Goal: Information Seeking & Learning: Check status

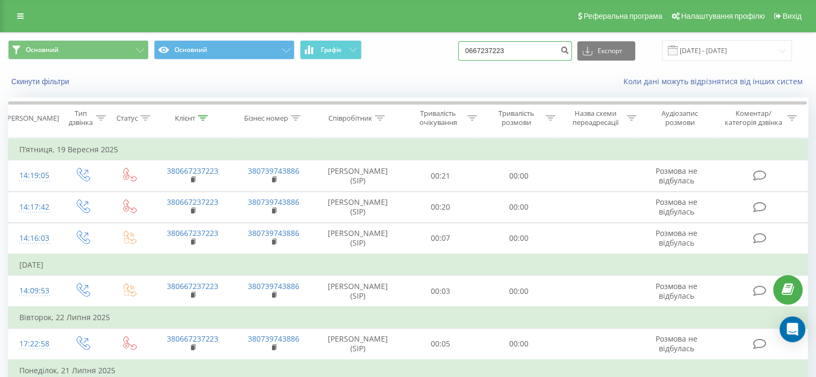
click at [528, 48] on input "0667237223" at bounding box center [515, 50] width 114 height 19
paste input "98) 458-74-75"
type input "098) 458-74-75"
click at [569, 52] on icon "submit" at bounding box center [564, 49] width 9 height 6
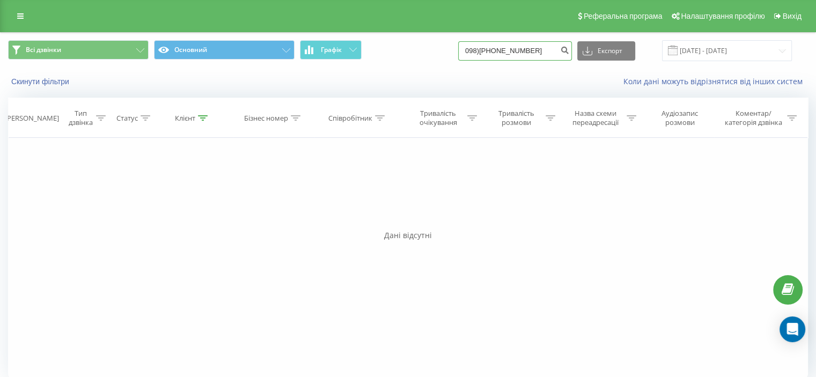
click at [519, 51] on input "098)458-74-75" at bounding box center [515, 50] width 114 height 19
click at [511, 51] on input "098)458-7475" at bounding box center [515, 50] width 114 height 19
click at [509, 50] on input "098)458-7475" at bounding box center [515, 50] width 114 height 19
click at [496, 50] on input "098)4587475" at bounding box center [515, 50] width 114 height 19
type input "0984587475"
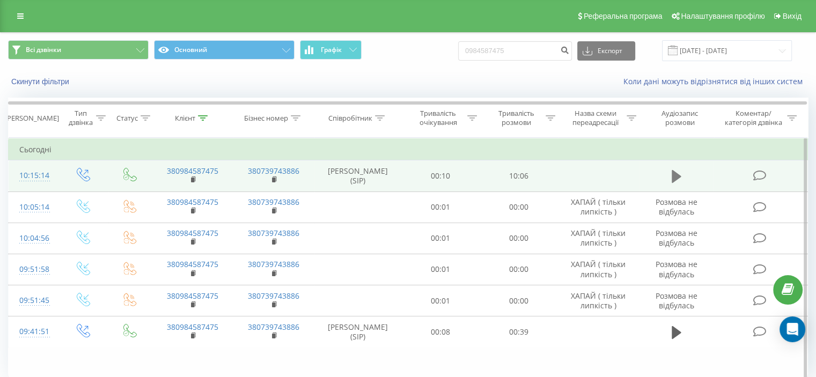
click at [672, 182] on icon at bounding box center [677, 176] width 10 height 13
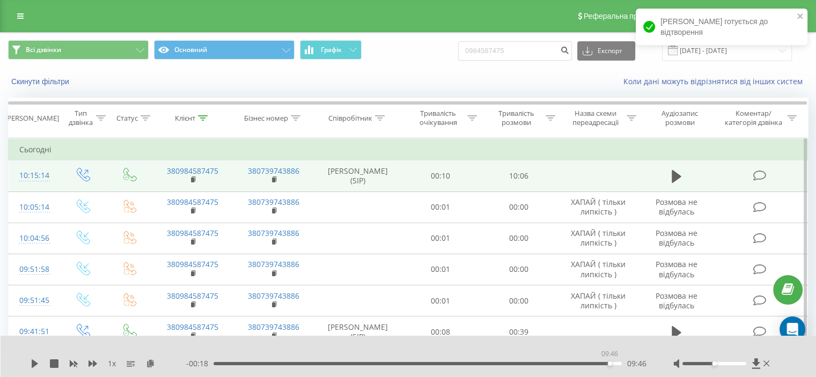
drag, startPoint x: 215, startPoint y: 364, endPoint x: 609, endPoint y: 363, distance: 394.8
click at [609, 363] on div "09:46" at bounding box center [610, 364] width 4 height 4
click at [31, 361] on icon at bounding box center [35, 363] width 9 height 9
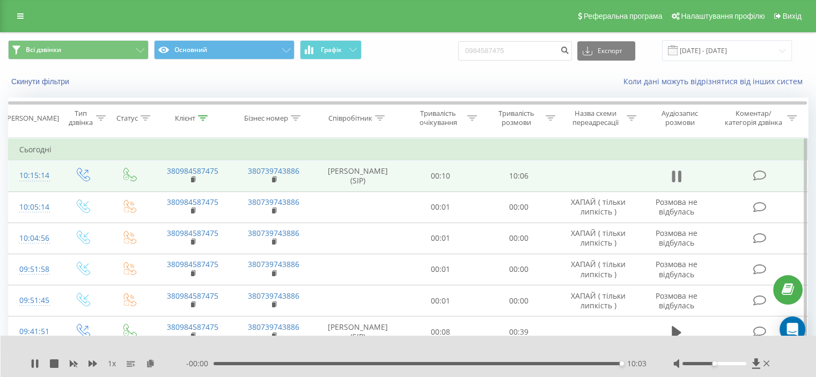
click at [672, 182] on icon at bounding box center [673, 177] width 3 height 12
click at [525, 51] on input "0984587475" at bounding box center [515, 50] width 114 height 19
paste input "53263042"
type input "0953263042"
